Goal: Navigation & Orientation: Go to known website

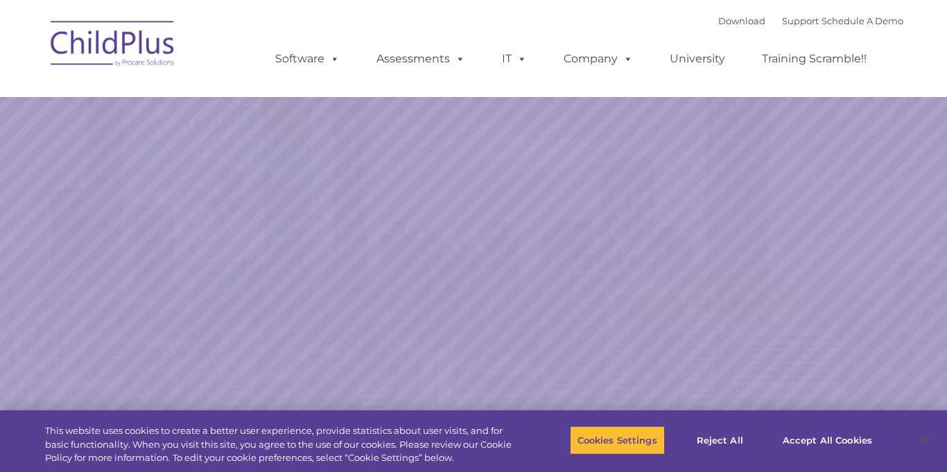
select select "MEDIUM"
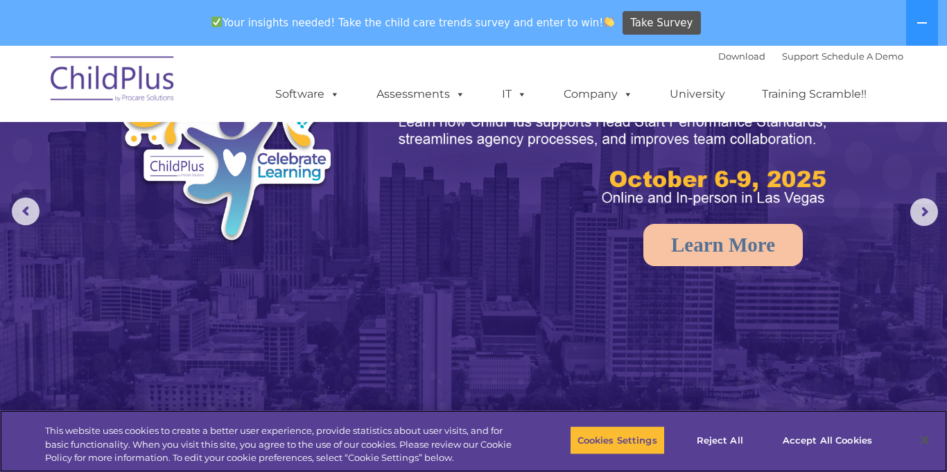
scroll to position [132, 0]
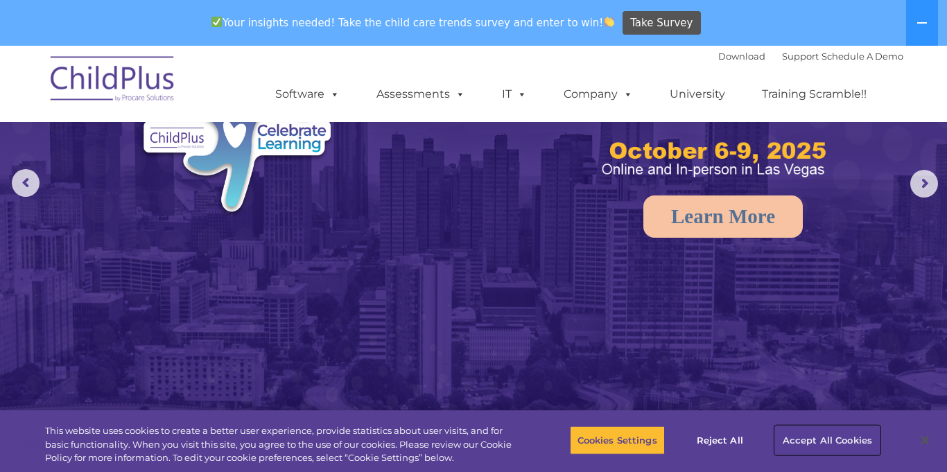
click at [822, 442] on button "Accept All Cookies" at bounding box center [827, 440] width 105 height 29
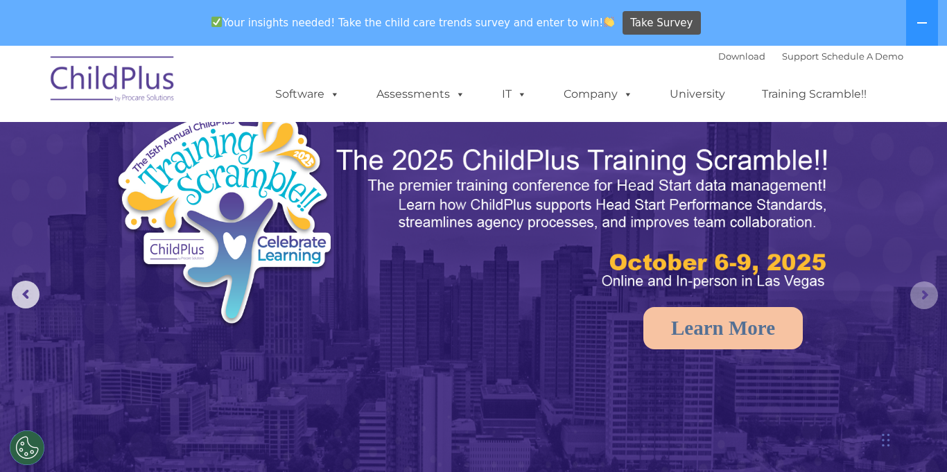
click at [921, 298] on rs-arrow at bounding box center [924, 295] width 28 height 28
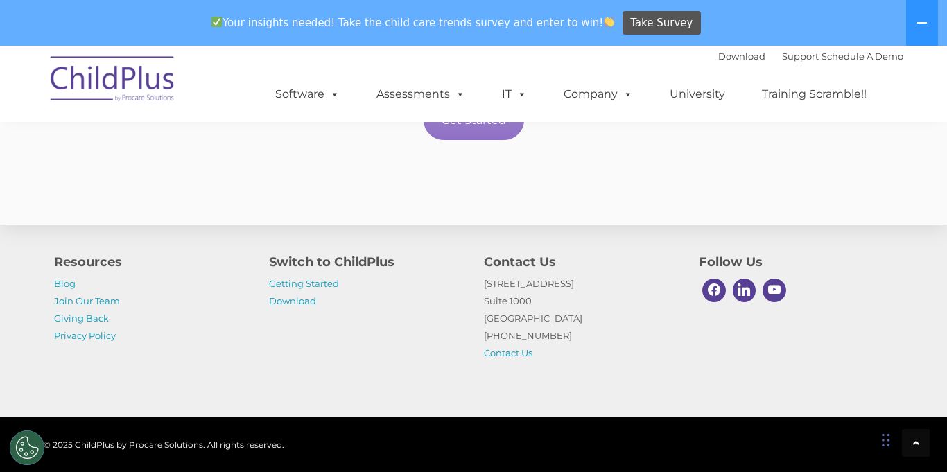
scroll to position [2610, 0]
